Goal: Entertainment & Leisure: Browse casually

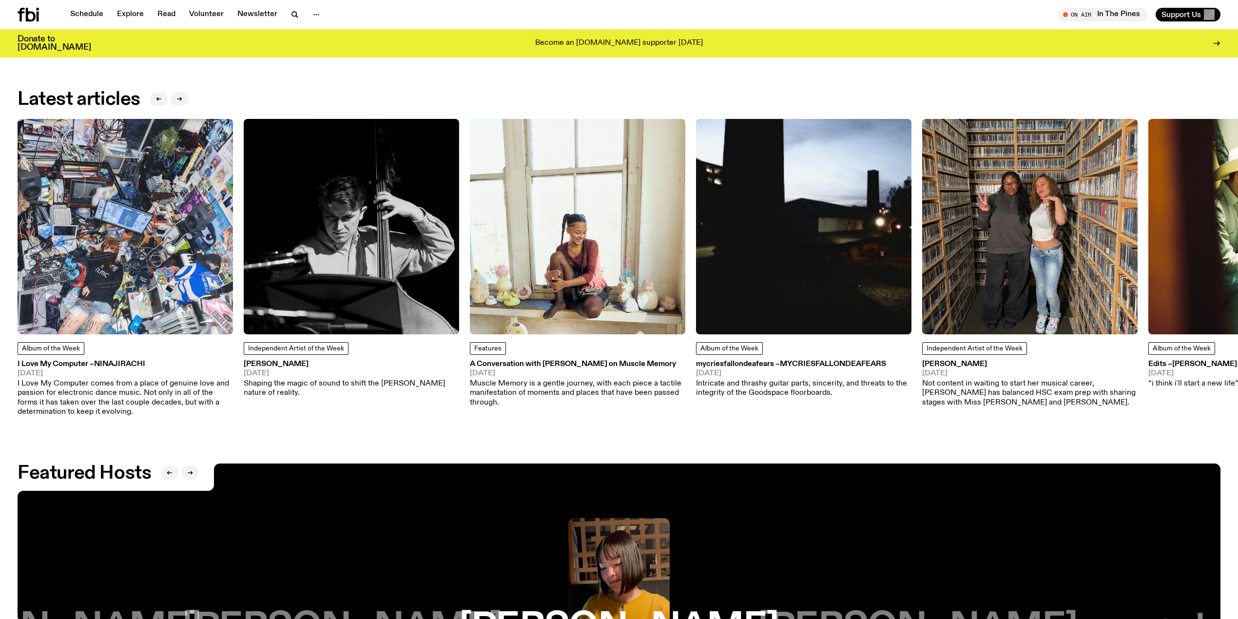
scroll to position [1747, 0]
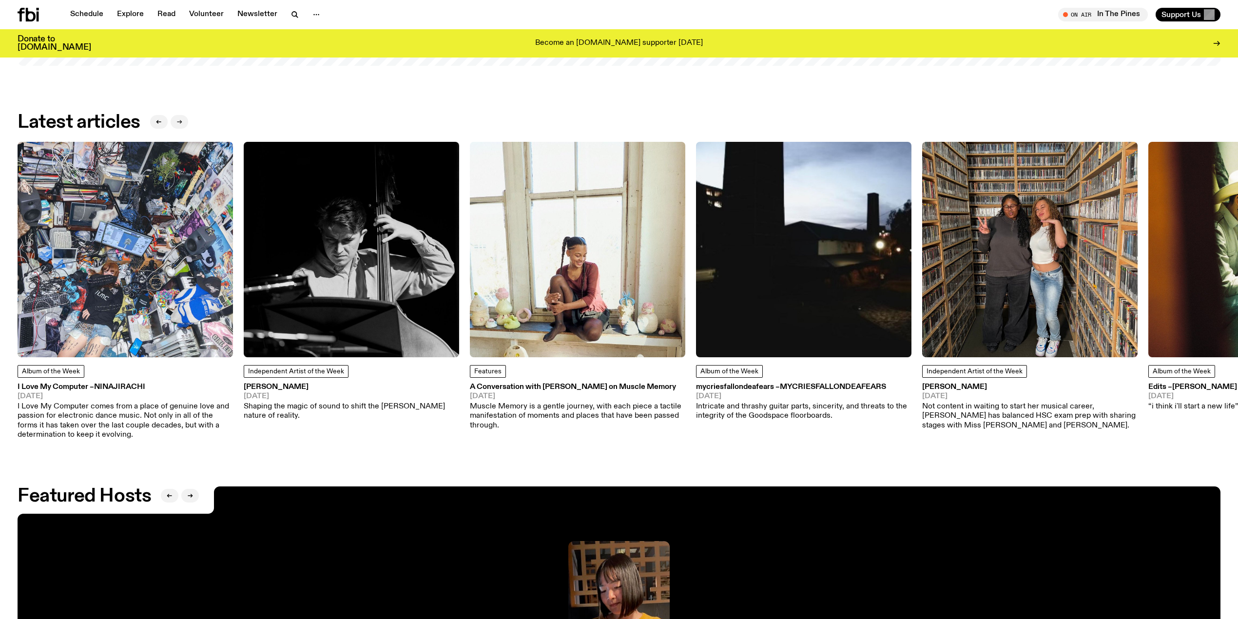
click at [181, 122] on icon "button" at bounding box center [180, 121] width 1 height 3
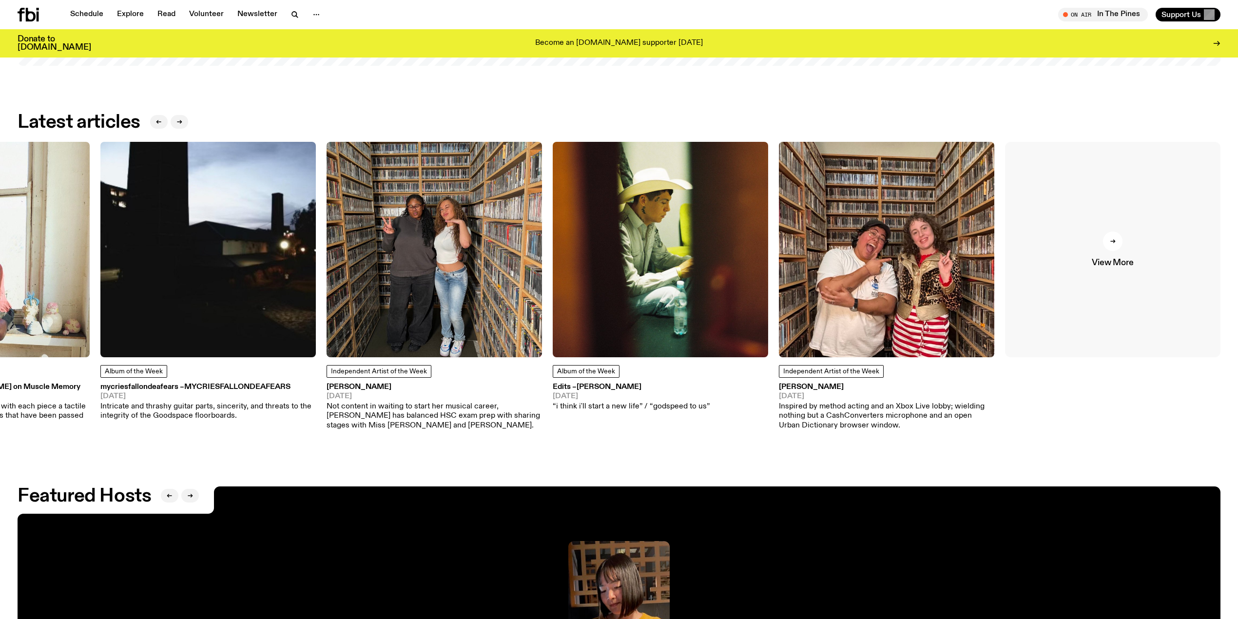
click at [1081, 257] on link "View More" at bounding box center [1112, 249] width 215 height 215
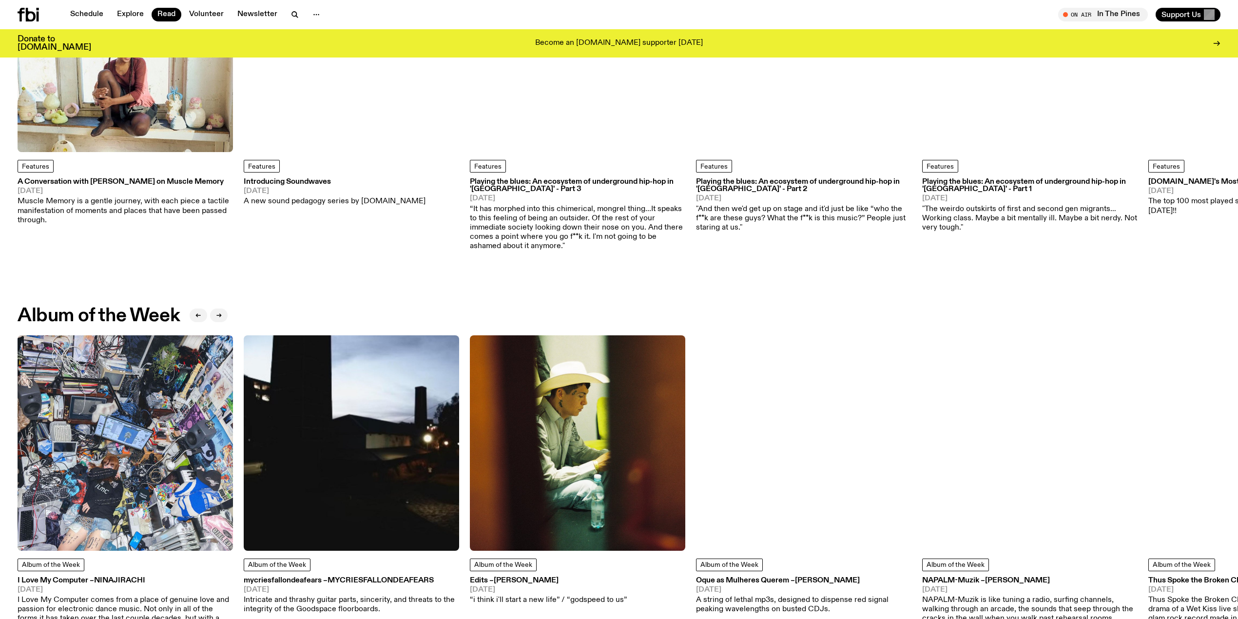
scroll to position [387, 0]
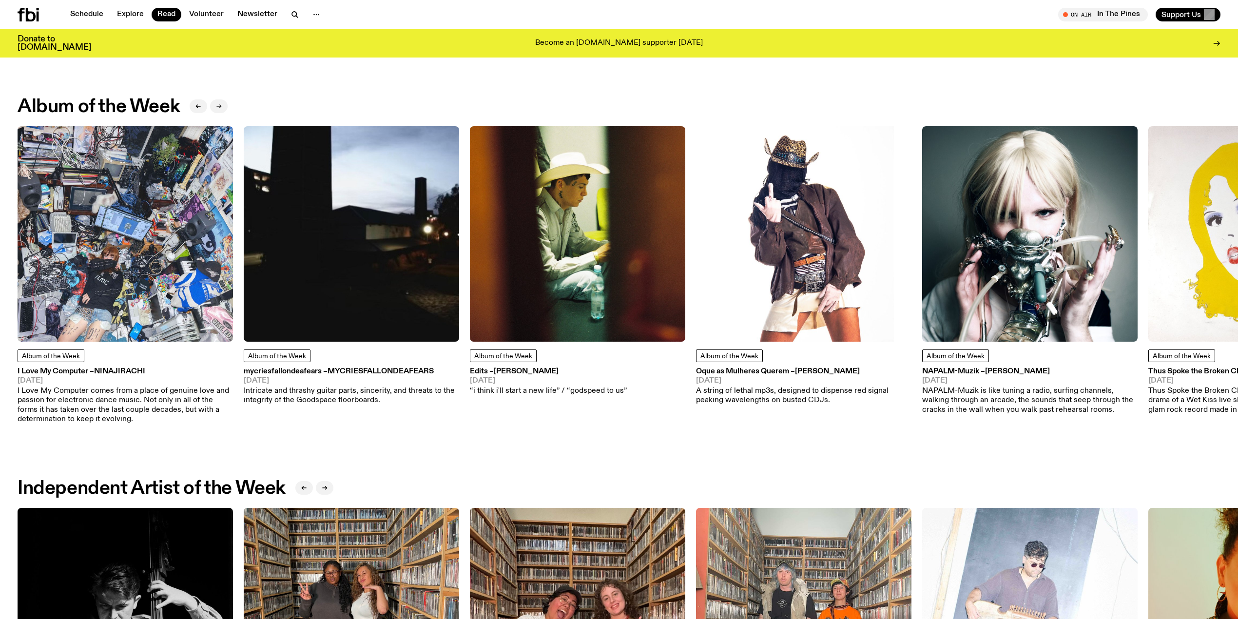
drag, startPoint x: 229, startPoint y: 99, endPoint x: 223, endPoint y: 99, distance: 5.8
click at [228, 99] on div "Album of the Week" at bounding box center [619, 106] width 1203 height 19
click at [219, 100] on button "button" at bounding box center [219, 106] width 18 height 14
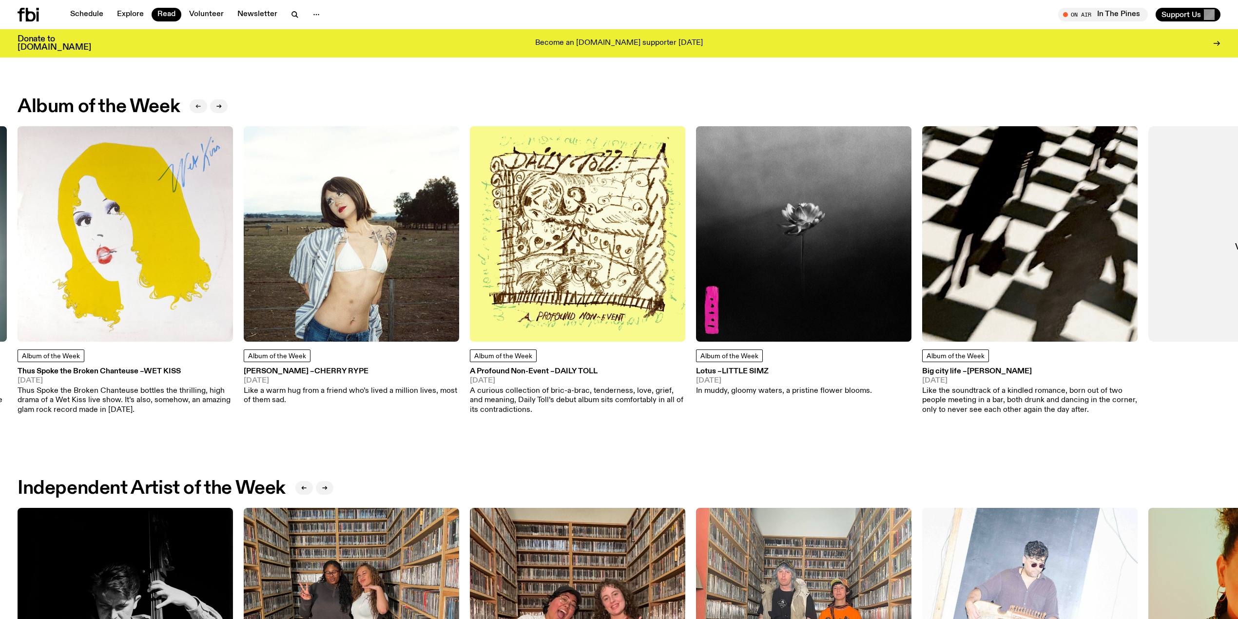
click at [197, 104] on icon "button" at bounding box center [198, 106] width 6 height 6
